Goal: Check status: Check status

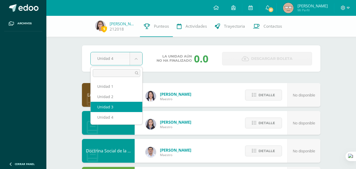
select select "Unidad 3"
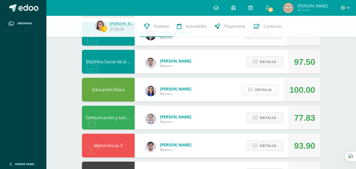
scroll to position [106, 0]
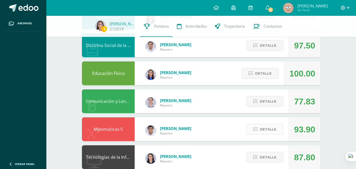
click at [261, 131] on span "Detalle" at bounding box center [268, 130] width 17 height 10
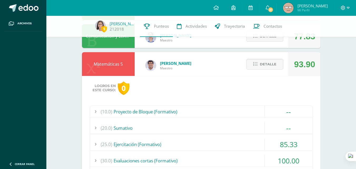
scroll to position [211, 0]
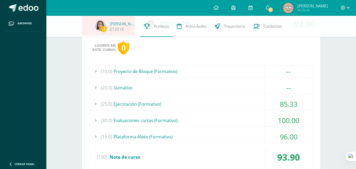
click at [167, 98] on div "(25.0) Ejercitación (Formativo)" at bounding box center [201, 104] width 222 height 12
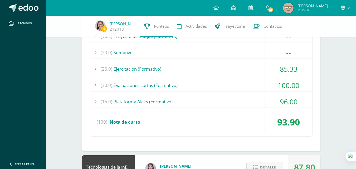
click at [165, 68] on div "(25.0) Ejercitación (Formativo)" at bounding box center [201, 69] width 222 height 12
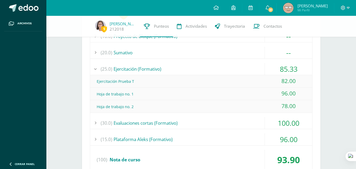
click at [155, 126] on div "(30.0) Evaluaciones cortas (Formativo)" at bounding box center [201, 123] width 222 height 12
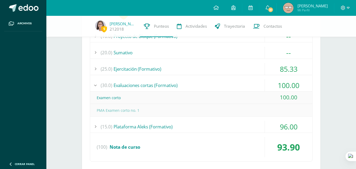
click at [179, 126] on div "(15.0) Plataforma Aleks (Formativo)" at bounding box center [201, 127] width 222 height 12
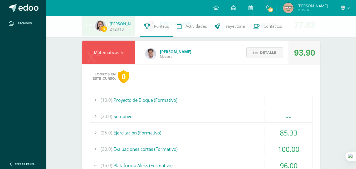
scroll to position [141, 0]
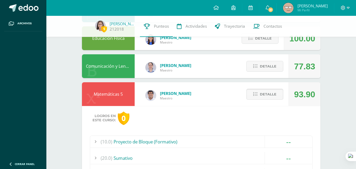
click at [270, 93] on span "Detalle" at bounding box center [268, 94] width 17 height 10
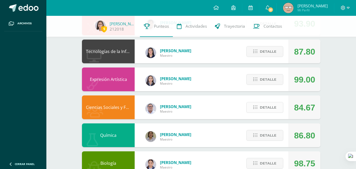
scroll to position [211, 0]
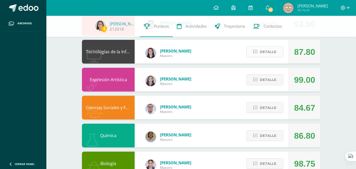
click at [273, 53] on span "Detalle" at bounding box center [268, 52] width 17 height 10
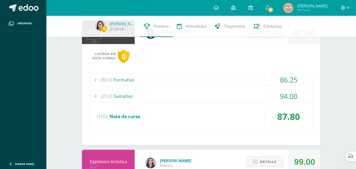
scroll to position [246, 0]
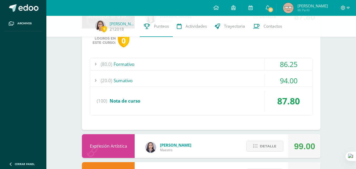
click at [151, 80] on div "(20.0) Sumativo" at bounding box center [201, 81] width 222 height 12
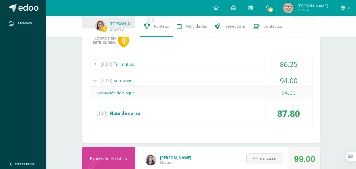
click at [174, 64] on div "(80.0) Formativo" at bounding box center [201, 64] width 222 height 12
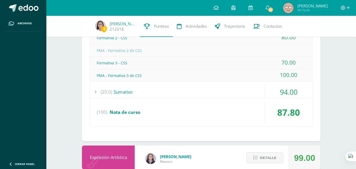
scroll to position [317, 0]
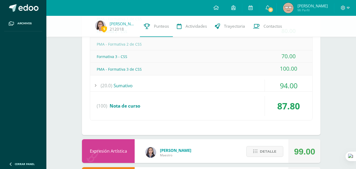
click at [167, 86] on div "(20.0) Sumativo" at bounding box center [201, 86] width 222 height 12
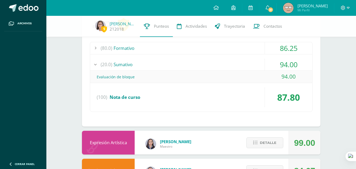
scroll to position [246, 0]
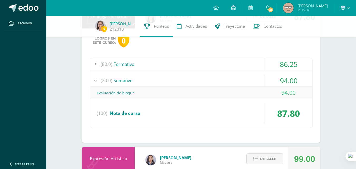
click at [146, 60] on div "(80.0) Formativo" at bounding box center [201, 64] width 222 height 12
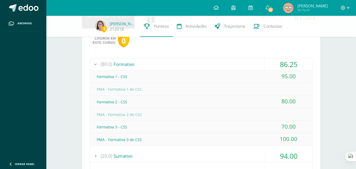
click at [146, 60] on div "(80.0) Formativo" at bounding box center [201, 64] width 222 height 12
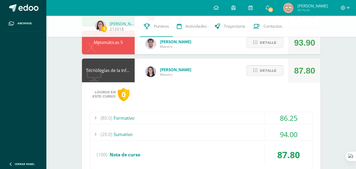
scroll to position [176, 0]
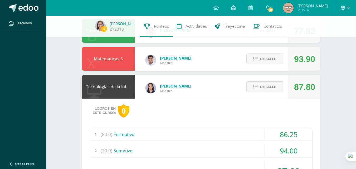
click at [263, 88] on span "Detalle" at bounding box center [268, 87] width 17 height 10
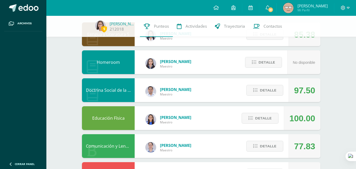
scroll to position [106, 0]
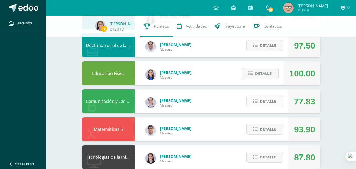
click at [261, 97] on span "Detalle" at bounding box center [268, 102] width 17 height 10
click at [261, 98] on span "Detalle" at bounding box center [268, 102] width 17 height 10
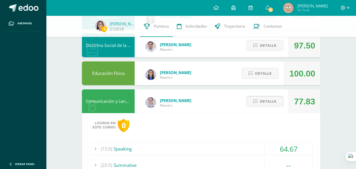
click at [262, 100] on span "Detalle" at bounding box center [268, 102] width 17 height 10
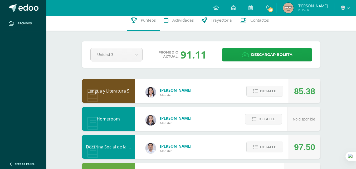
scroll to position [0, 0]
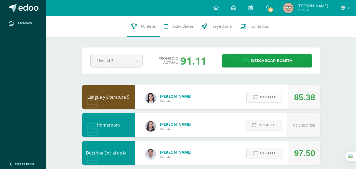
click at [265, 94] on span "Detalle" at bounding box center [268, 97] width 17 height 10
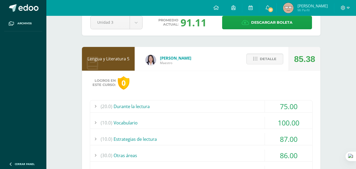
scroll to position [70, 0]
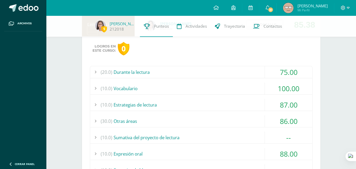
click at [185, 71] on div "(20.0) Durante la lectura" at bounding box center [201, 72] width 222 height 12
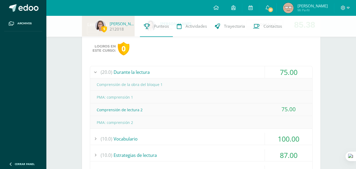
click at [184, 71] on div "(20.0) Durante la lectura" at bounding box center [201, 72] width 222 height 12
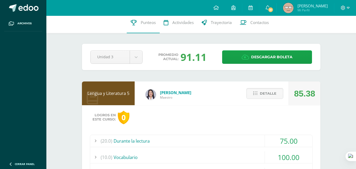
scroll to position [0, 0]
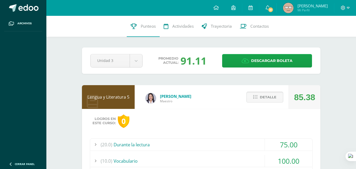
click at [267, 96] on span "Detalle" at bounding box center [268, 97] width 17 height 10
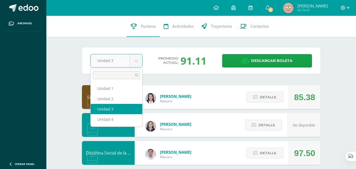
drag, startPoint x: 133, startPoint y: 59, endPoint x: 206, endPoint y: 77, distance: 74.1
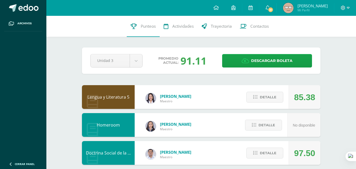
drag, startPoint x: 177, startPoint y: 62, endPoint x: 198, endPoint y: 64, distance: 21.7
click at [198, 64] on div "Promedio actual: 91.11" at bounding box center [182, 61] width 71 height 14
drag, startPoint x: 207, startPoint y: 61, endPoint x: 137, endPoint y: 61, distance: 70.2
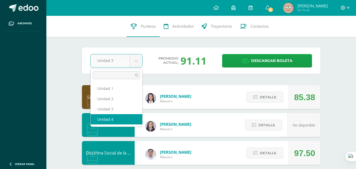
select select "Unidad 4"
